Goal: Use online tool/utility: Utilize a website feature to perform a specific function

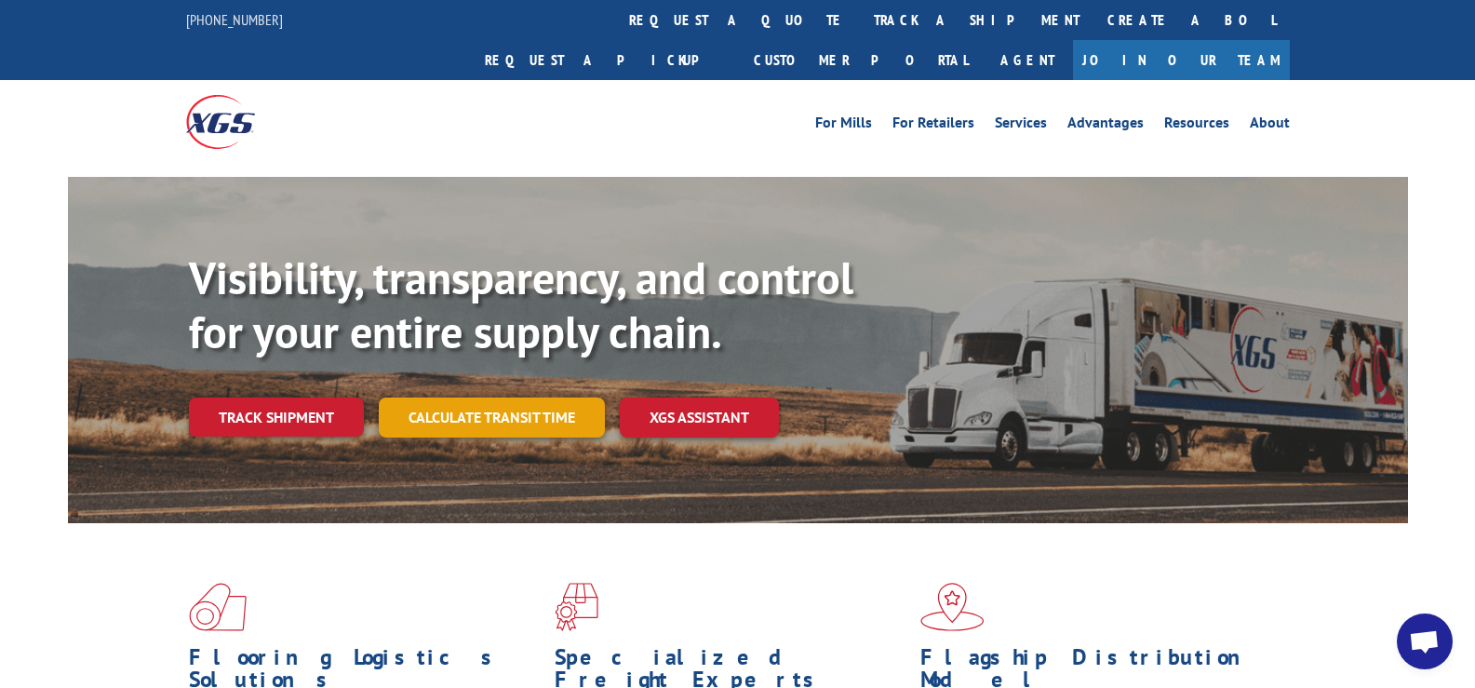
click at [532, 397] on link "Calculate transit time" at bounding box center [492, 417] width 226 height 40
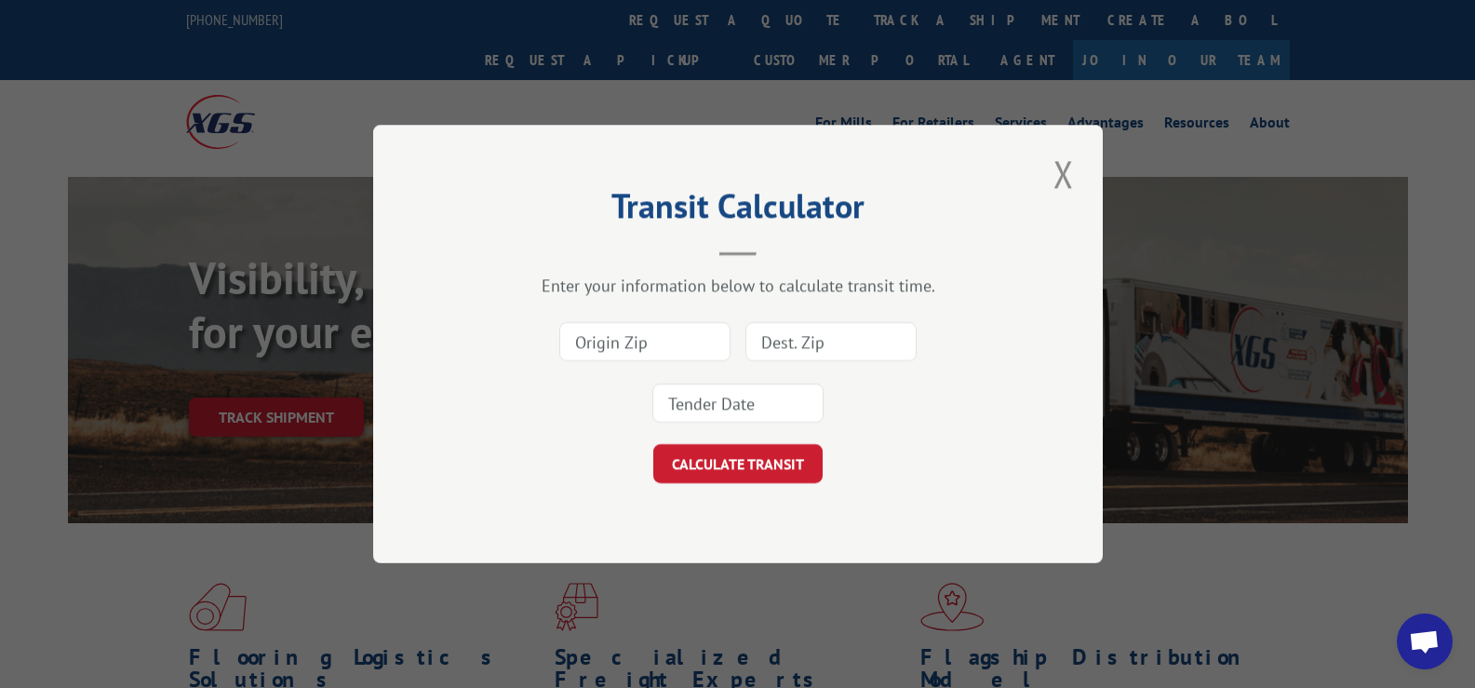
click at [611, 351] on input at bounding box center [644, 341] width 171 height 39
type input "30720"
type input "44286"
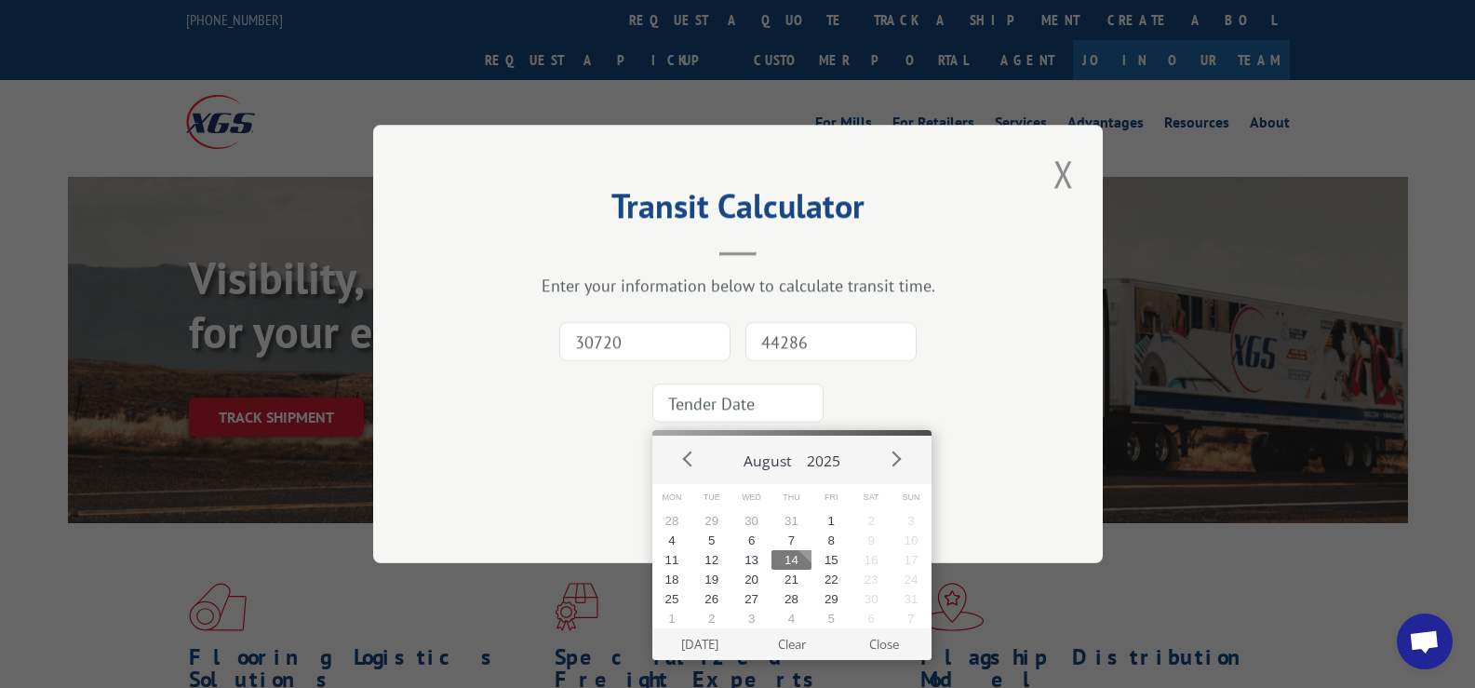
click at [746, 393] on input at bounding box center [737, 402] width 171 height 39
click at [799, 556] on button "14" at bounding box center [792, 560] width 40 height 20
type input "[DATE]"
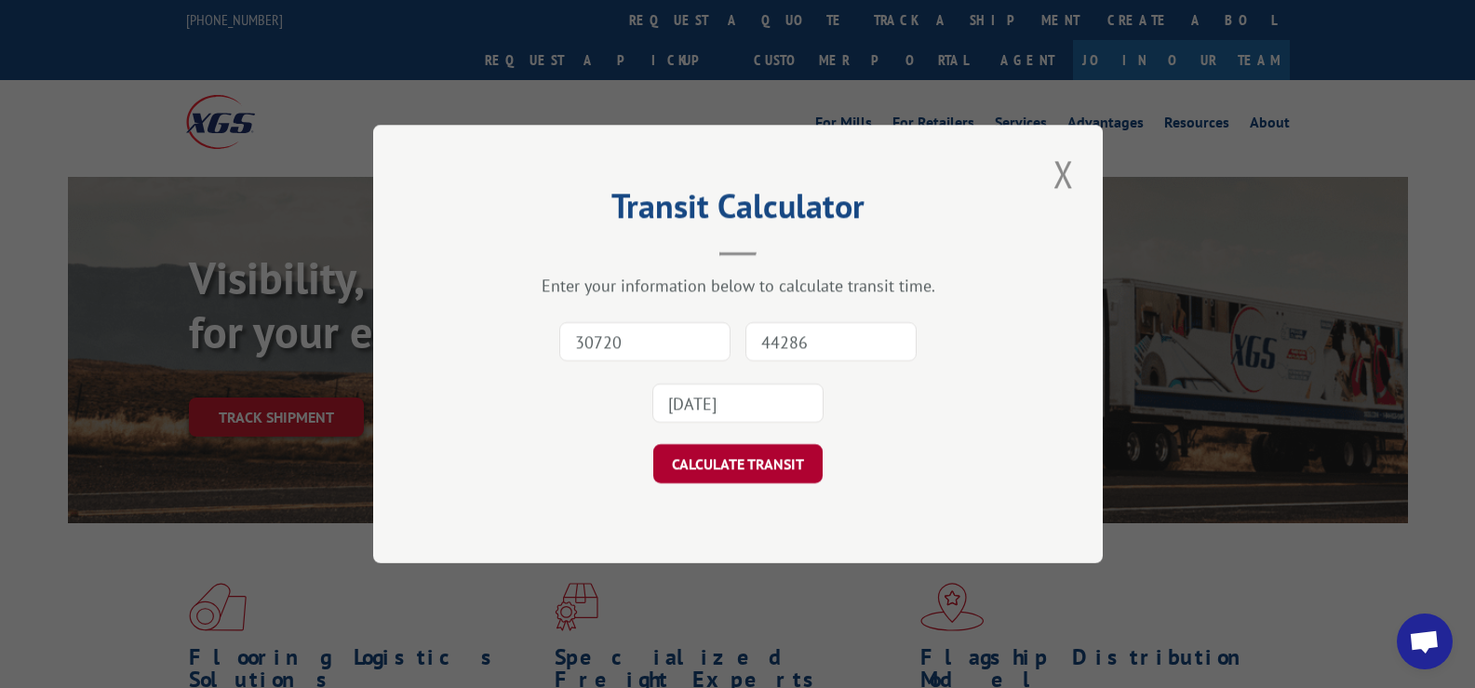
click at [734, 466] on button "CALCULATE TRANSIT" at bounding box center [737, 463] width 169 height 39
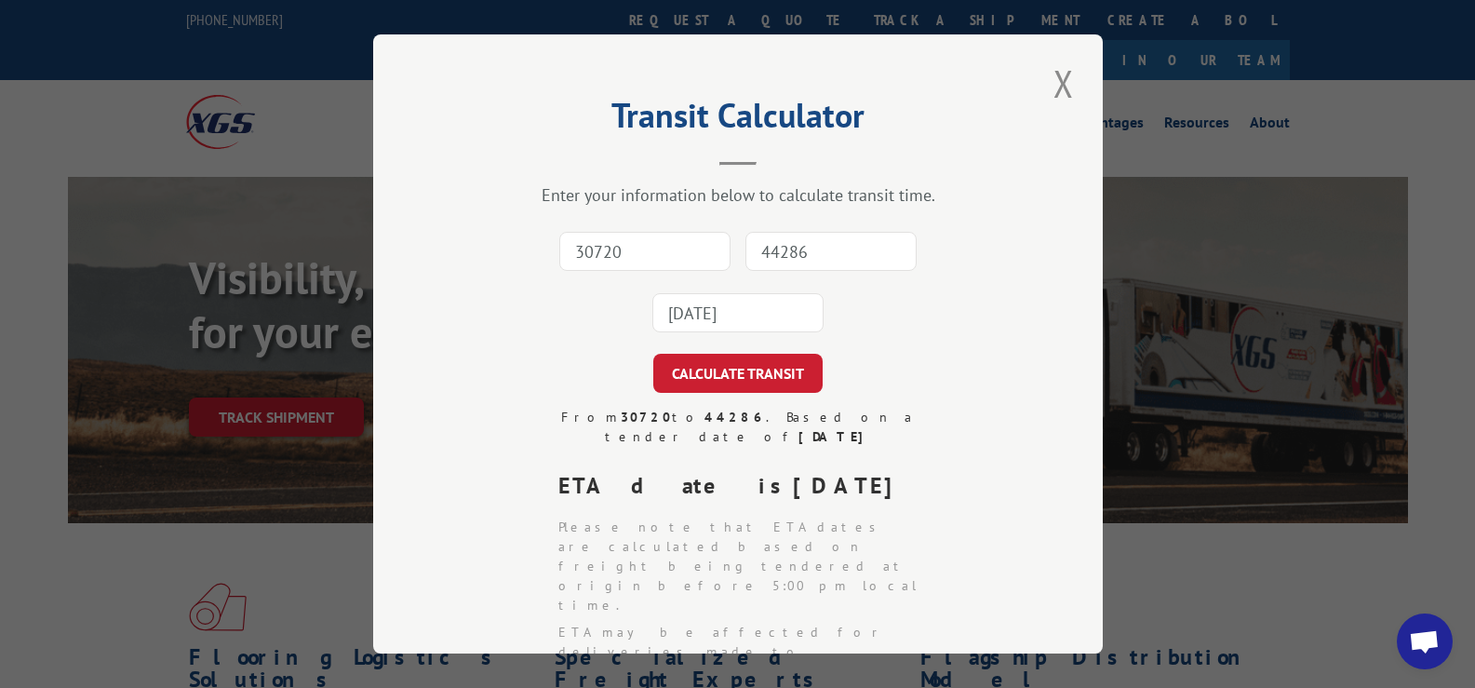
click at [650, 251] on input "30720" at bounding box center [644, 251] width 171 height 39
type input "30720"
